Goal: Transaction & Acquisition: Purchase product/service

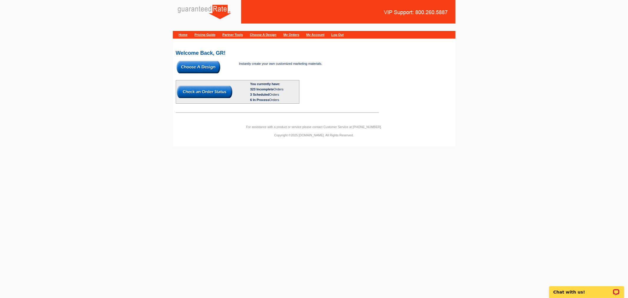
click at [207, 65] on img at bounding box center [199, 67] width 44 height 12
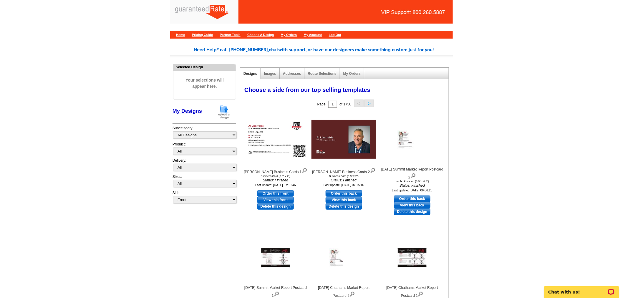
click at [224, 110] on img at bounding box center [223, 111] width 15 height 15
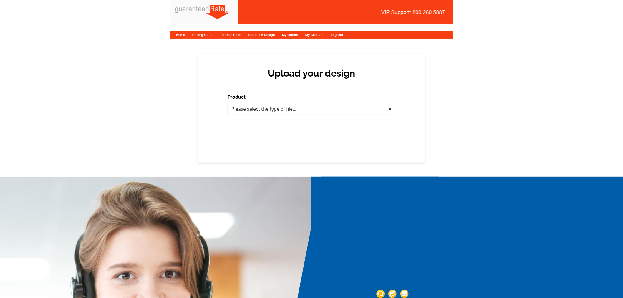
click at [310, 107] on select "Please select the type of file... Postcards Calendars Business Cards Letters an…" at bounding box center [312, 109] width 168 height 12
select select "3"
click at [228, 103] on select "Please select the type of file... Postcards Calendars Business Cards Letters an…" at bounding box center [312, 109] width 168 height 12
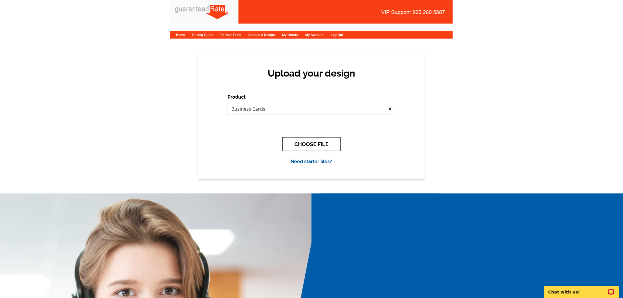
click at [295, 146] on button "CHOOSE FILE" at bounding box center [311, 144] width 58 height 14
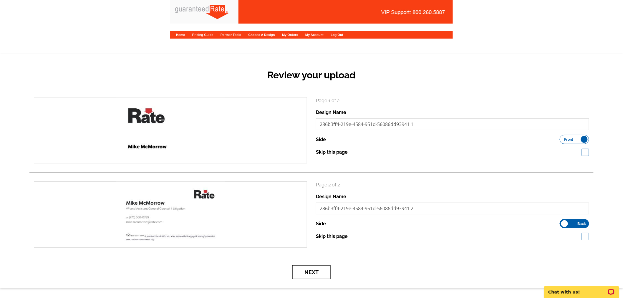
click at [322, 270] on button "Next" at bounding box center [311, 272] width 38 height 14
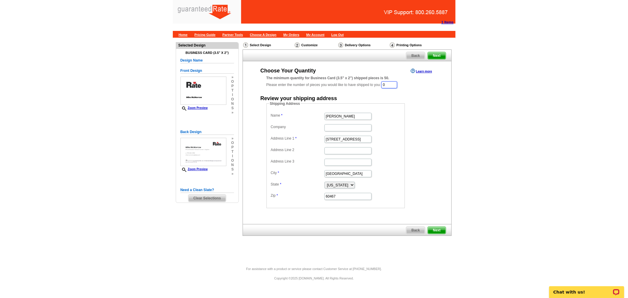
click at [397, 84] on input "0" at bounding box center [389, 84] width 16 height 7
type input "1"
type input "250"
drag, startPoint x: 356, startPoint y: 118, endPoint x: 276, endPoint y: 120, distance: 79.8
click at [276, 120] on dd "[PERSON_NAME]" at bounding box center [336, 116] width 133 height 9
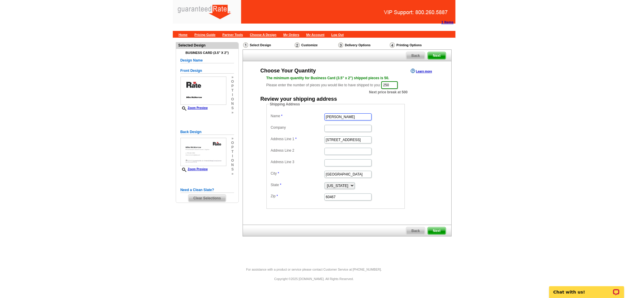
type input "Mike"
type input "McMorrow"
drag, startPoint x: 358, startPoint y: 140, endPoint x: 310, endPoint y: 141, distance: 48.9
click at [310, 141] on dd "15812 S Wolf Road" at bounding box center [336, 139] width 133 height 9
paste input "3940 North Ravenswoo"
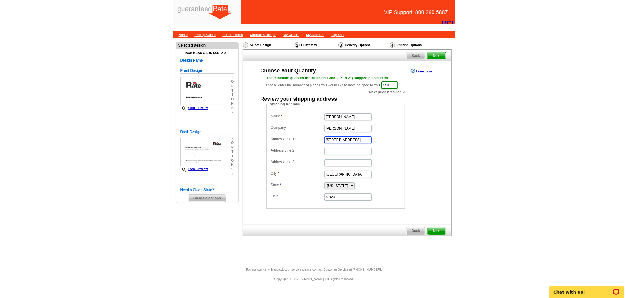
type input "[STREET_ADDRESS]"
click at [345, 149] on input "Address Line 2" at bounding box center [348, 151] width 47 height 7
click at [344, 117] on input "Mike" at bounding box center [348, 116] width 47 height 7
drag, startPoint x: 345, startPoint y: 126, endPoint x: 311, endPoint y: 124, distance: 34.2
click at [311, 124] on dd "McMorrow" at bounding box center [336, 127] width 133 height 9
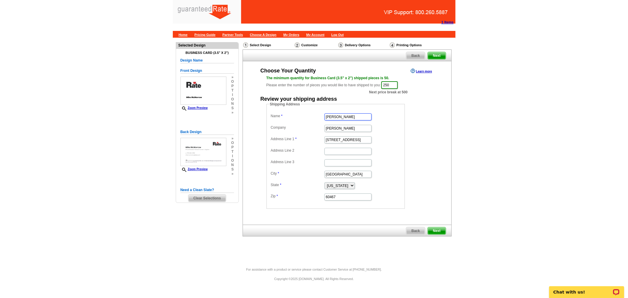
click at [353, 117] on input "Mike" at bounding box center [348, 116] width 47 height 7
paste input "McMorrow"
type input "[PERSON_NAME]"
drag, startPoint x: 346, startPoint y: 127, endPoint x: 286, endPoint y: 124, distance: 59.6
click at [286, 124] on dl "Name Mike McMorrow Company McMorrow Address Line 1 3940 North Ravenswood Addres…" at bounding box center [336, 156] width 133 height 89
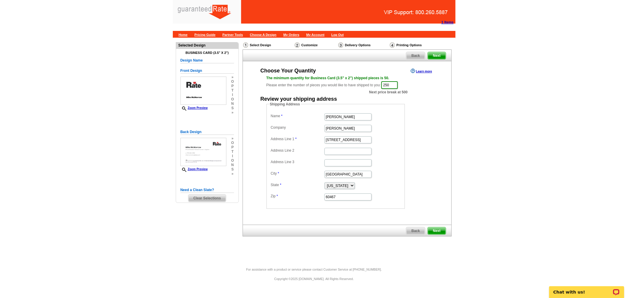
click at [286, 125] on label "Company" at bounding box center [297, 127] width 53 height 5
type input "Rate"
drag, startPoint x: 363, startPoint y: 172, endPoint x: 287, endPoint y: 165, distance: 75.7
click at [287, 165] on dl "Name Mike McMorrow Company Rate Address Line 1 3940 North Ravenswood Address Li…" at bounding box center [336, 156] width 133 height 89
type input "[GEOGRAPHIC_DATA]"
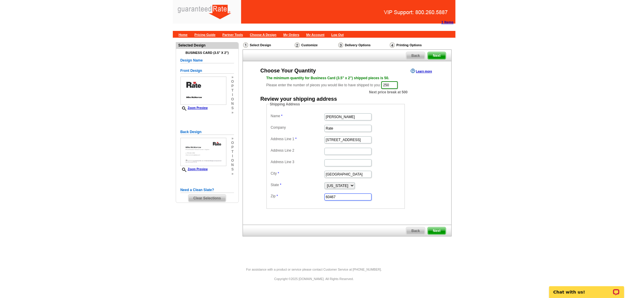
click at [336, 194] on input "60467" at bounding box center [348, 197] width 47 height 7
drag, startPoint x: 356, startPoint y: 197, endPoint x: 318, endPoint y: 199, distance: 38.9
click at [318, 199] on dd "60467" at bounding box center [336, 196] width 133 height 9
paste input "613"
type input "60613"
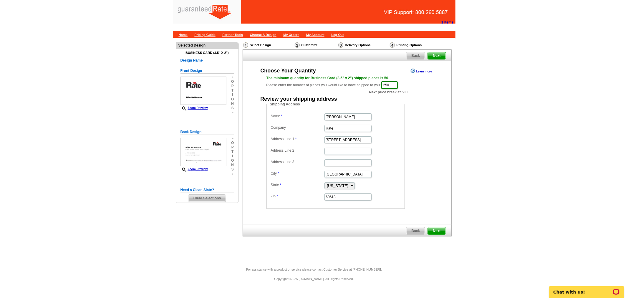
click at [444, 231] on span "Next" at bounding box center [437, 230] width 18 height 7
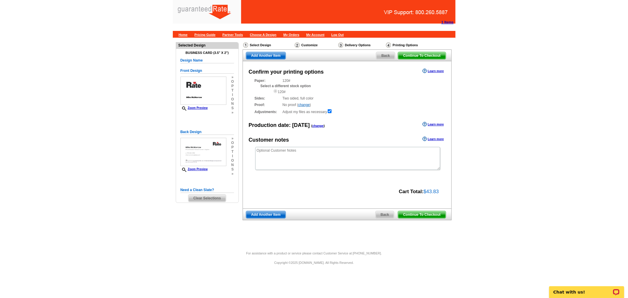
click at [435, 214] on span "Continue To Checkout" at bounding box center [421, 214] width 47 height 7
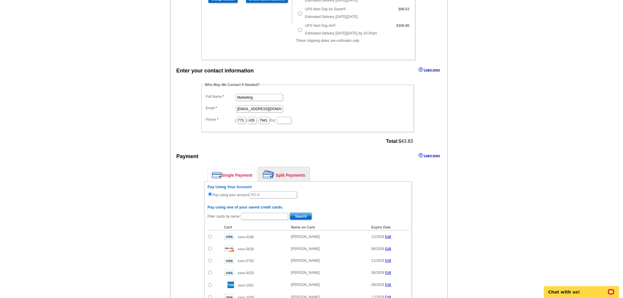
scroll to position [216, 0]
click at [285, 167] on link "Split Payments" at bounding box center [284, 174] width 51 height 14
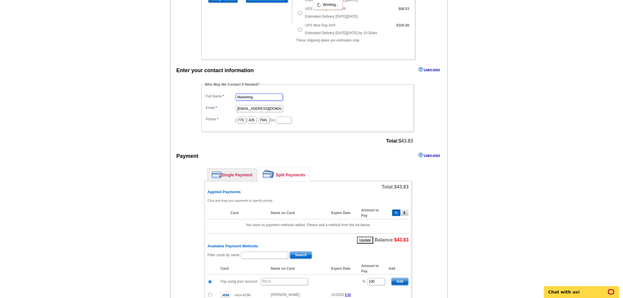
drag, startPoint x: 270, startPoint y: 93, endPoint x: 178, endPoint y: 95, distance: 92.2
click at [178, 95] on div "Enter your contact information Learn more Who May We Contact If Needed? Full Na…" at bounding box center [309, 280] width 277 height 429
type input "[PERSON_NAME]"
drag, startPoint x: 237, startPoint y: 104, endPoint x: 305, endPoint y: 113, distance: 68.0
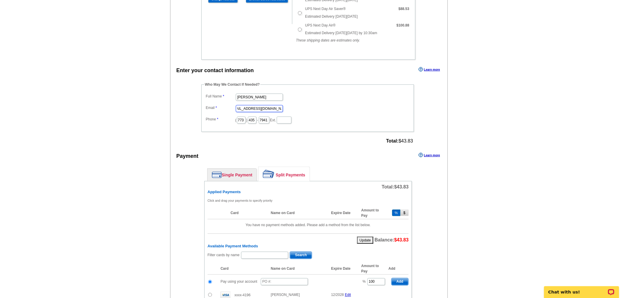
click at [305, 113] on dl "Full Name [PERSON_NAME] Email [EMAIL_ADDRESS][DOMAIN_NAME] Phone ( 773 ) 435 - …" at bounding box center [307, 108] width 207 height 32
type input "[EMAIL_ADDRESS][PERSON_NAME][DOMAIN_NAME]"
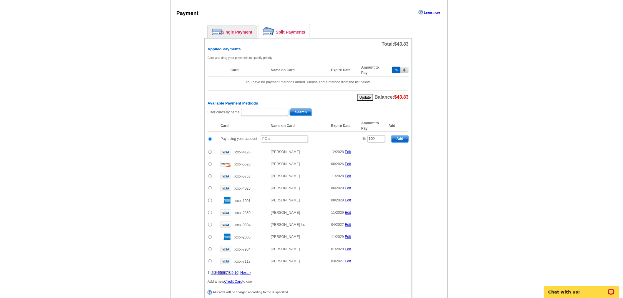
scroll to position [359, 0]
click at [297, 135] on input "text" at bounding box center [284, 138] width 47 height 7
click at [229, 30] on link "Single Payment" at bounding box center [232, 31] width 49 height 12
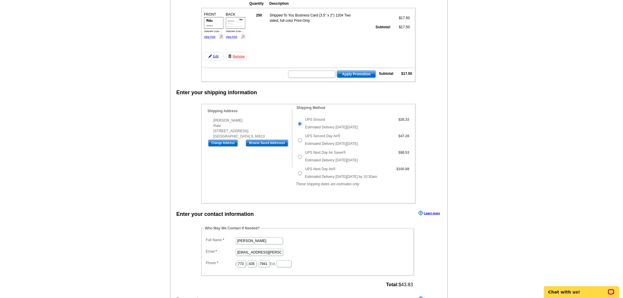
scroll to position [72, 0]
click at [415, 225] on div "Who May We Contact If Needed? Full Name [PERSON_NAME] Email [EMAIL_ADDRESS][PER…" at bounding box center [308, 257] width 237 height 64
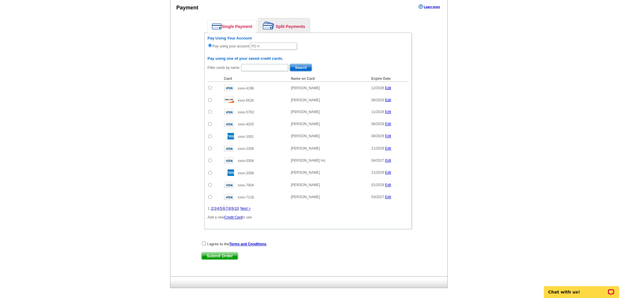
scroll to position [386, 0]
